Goal: Information Seeking & Learning: Learn about a topic

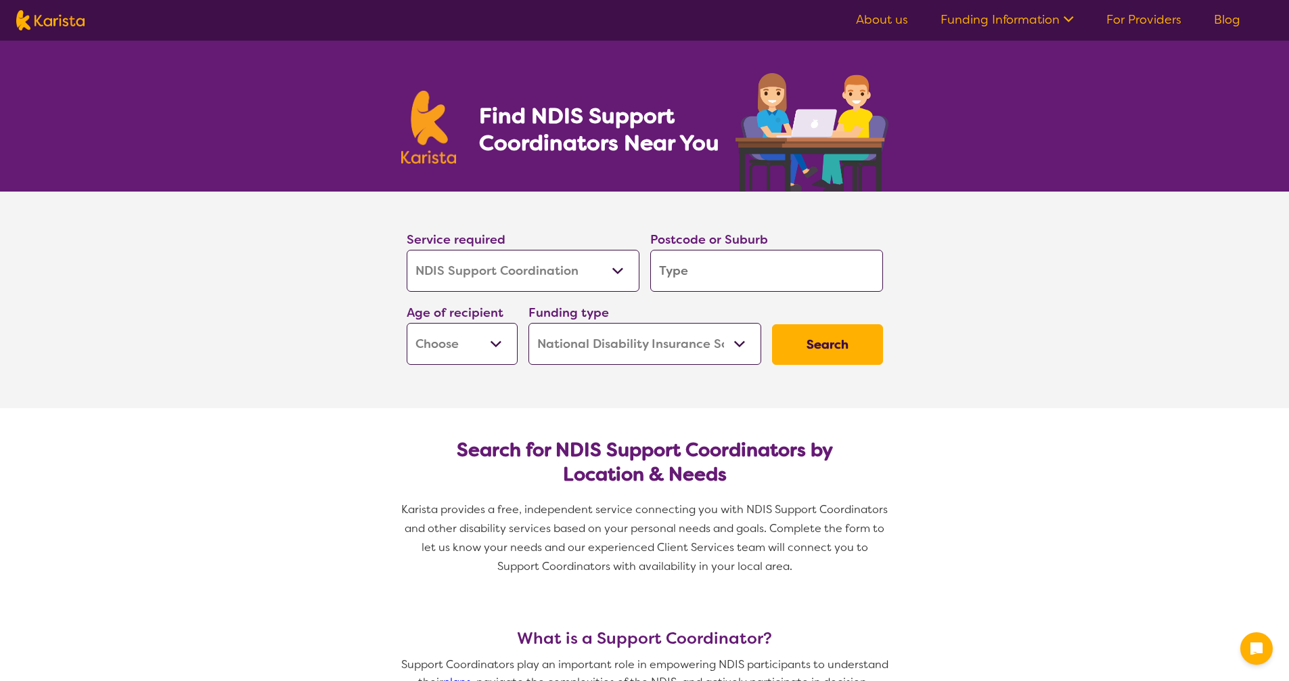
select select "NDIS Support Coordination"
select select "NDIS"
select select "NDIS Support Coordination"
select select "NDIS"
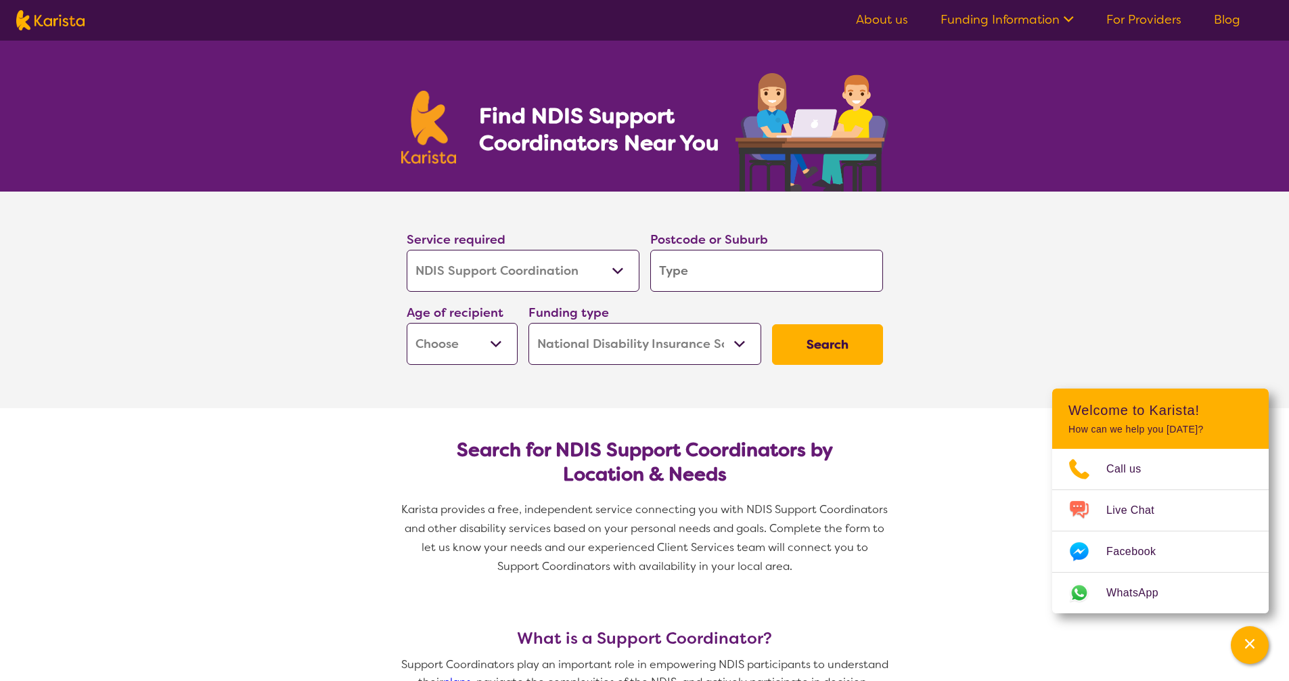
click at [704, 282] on input "search" at bounding box center [766, 271] width 233 height 42
type input "4501"
click at [825, 344] on button "Search" at bounding box center [827, 344] width 111 height 41
click at [485, 351] on select "Early Childhood - 0 to 9 Child - 10 to 11 Adolescent - 12 to 17 Adult - 18 to 6…" at bounding box center [462, 344] width 111 height 42
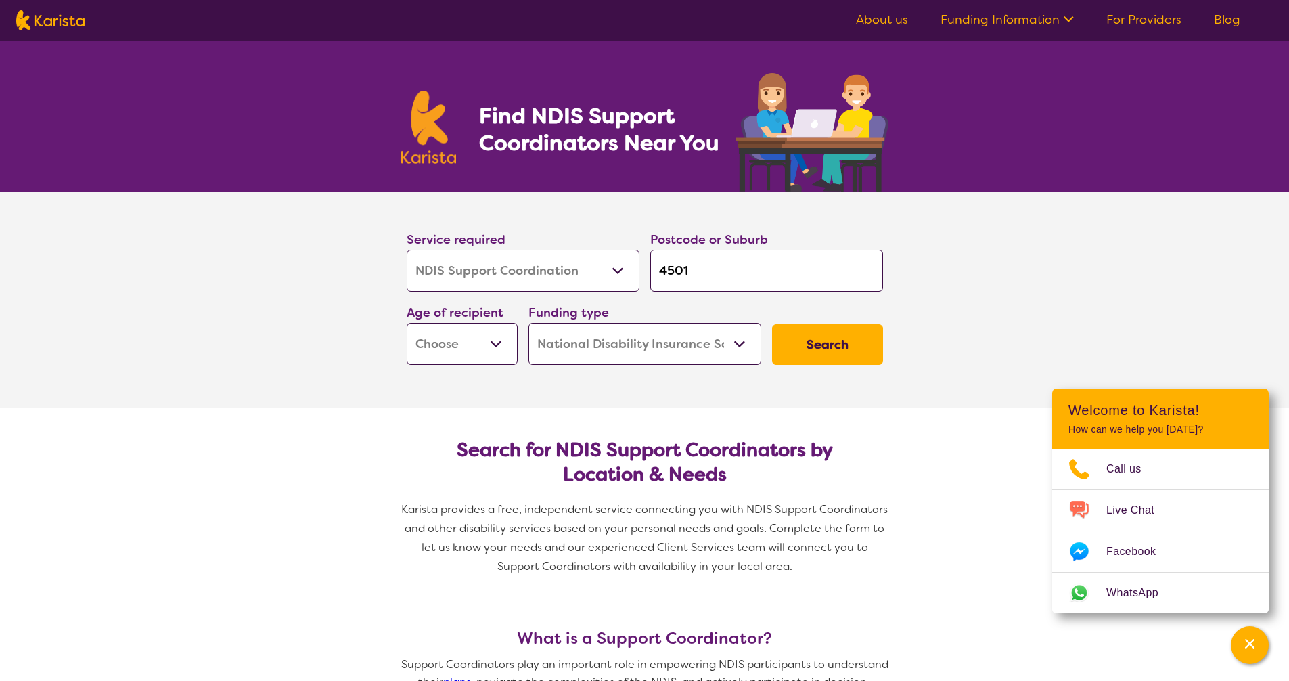
select select "AD"
click at [407, 323] on select "Early Childhood - 0 to 9 Child - 10 to 11 Adolescent - 12 to 17 Adult - 18 to 6…" at bounding box center [462, 344] width 111 height 42
select select "AD"
click at [750, 343] on select "Home Care Package (HCP) National Disability Insurance Scheme (NDIS) I don't know" at bounding box center [645, 344] width 233 height 42
click at [529, 323] on select "Home Care Package (HCP) National Disability Insurance Scheme (NDIS) I don't know" at bounding box center [645, 344] width 233 height 42
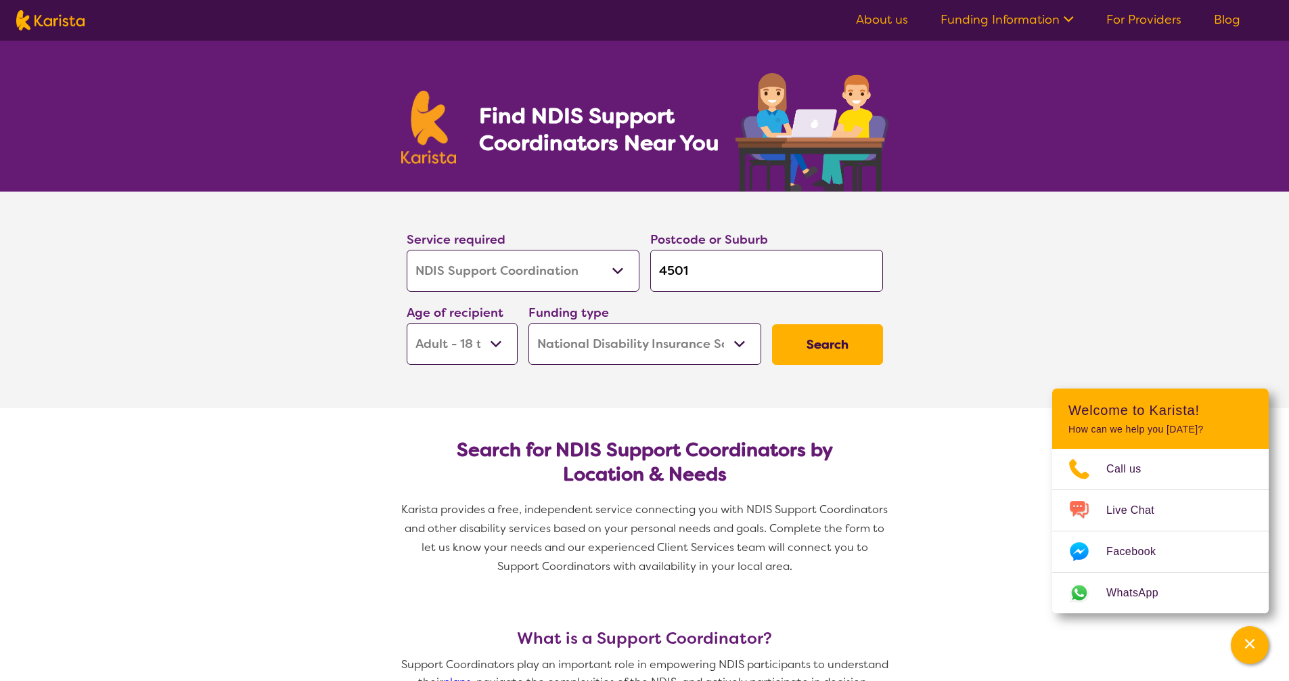
click at [831, 338] on button "Search" at bounding box center [827, 344] width 111 height 41
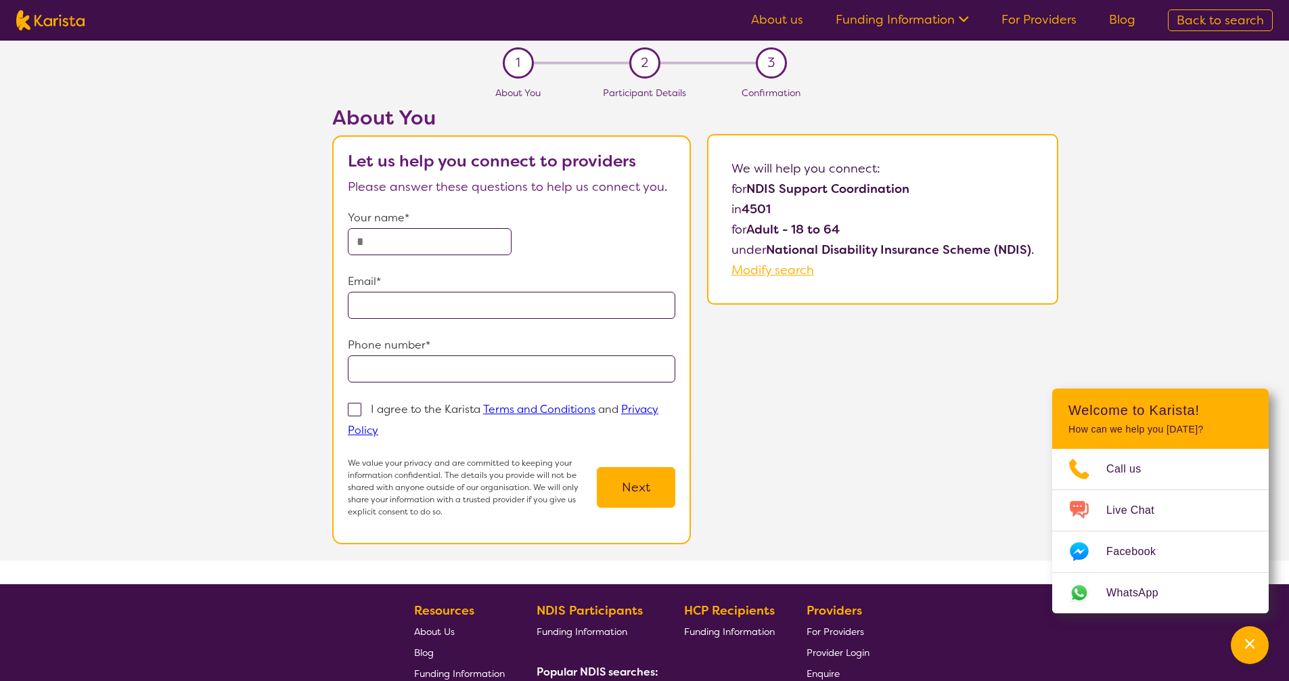
select select "NDIS Support Coordination"
select select "AD"
select select "NDIS"
select select "NDIS Support Coordination"
select select "AD"
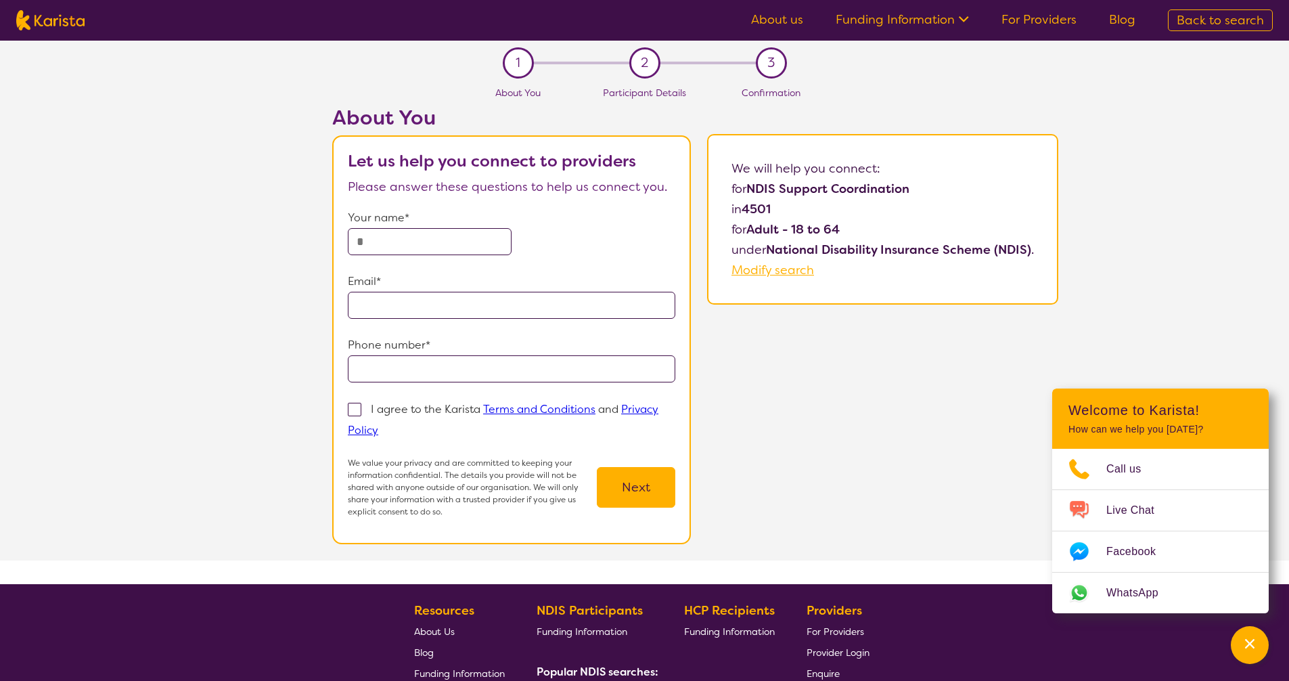
select select "NDIS"
